Goal: Information Seeking & Learning: Learn about a topic

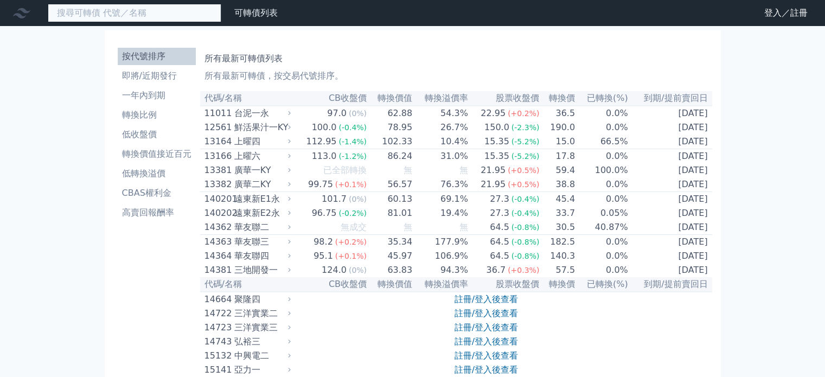
drag, startPoint x: 0, startPoint y: 0, endPoint x: 89, endPoint y: 6, distance: 89.1
click at [89, 6] on input at bounding box center [134, 13] width 173 height 18
paste input "中探針"
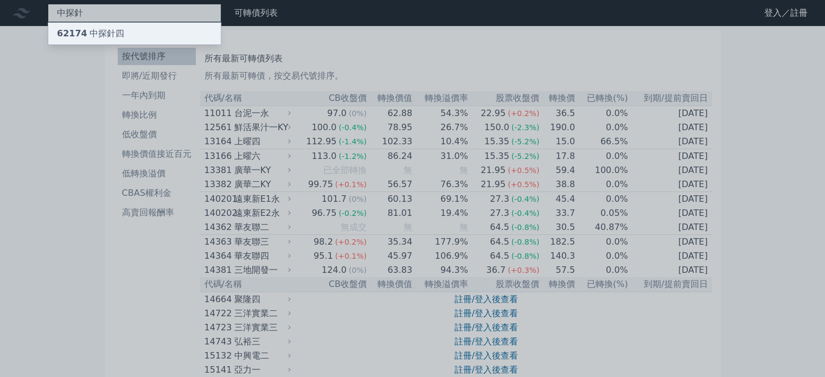
type input "中探針"
click at [80, 33] on span "62174" at bounding box center [72, 33] width 30 height 10
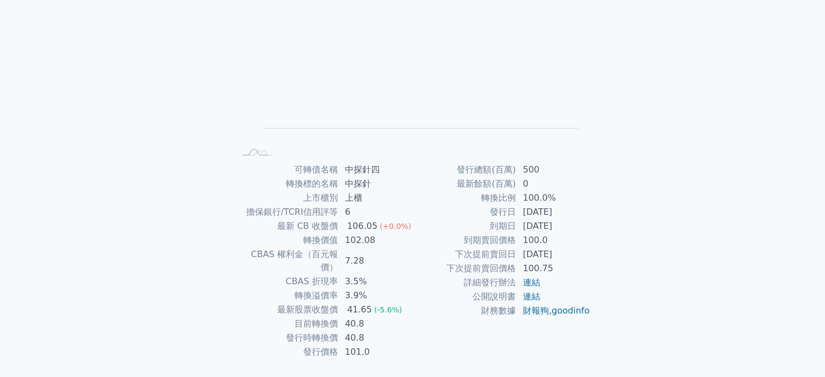
scroll to position [125, 0]
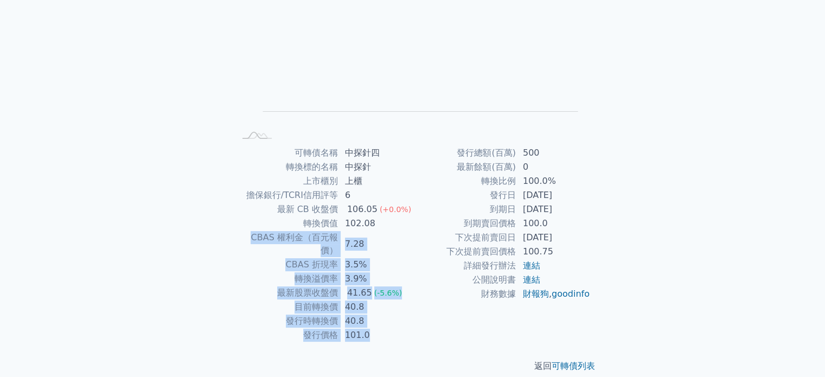
drag, startPoint x: 372, startPoint y: 221, endPoint x: 609, endPoint y: 177, distance: 240.4
click at [609, 177] on div "可轉債列表 › 62174 中探針四 62174 中探針四 可轉債詳細資訊 Zoom Out L L Chart created using amCharts…" at bounding box center [412, 145] width 416 height 489
click at [614, 183] on div "可轉債列表 › 62174 中探針四 62174 中探針四 可轉債詳細資訊 Zoom Out L L Chart created using amCharts…" at bounding box center [412, 145] width 416 height 489
